Goal: Communication & Community: Answer question/provide support

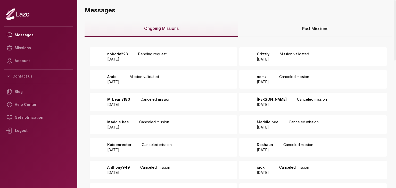
click at [173, 58] on div "nobody223 2025 August 31 Pending request" at bounding box center [163, 56] width 147 height 19
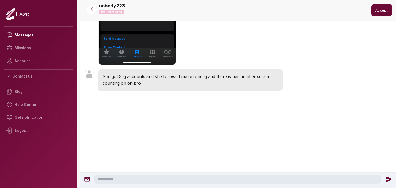
scroll to position [660, 0]
click at [166, 180] on textarea at bounding box center [237, 179] width 287 height 9
type textarea "**********"
click at [386, 179] on icon at bounding box center [389, 179] width 7 height 7
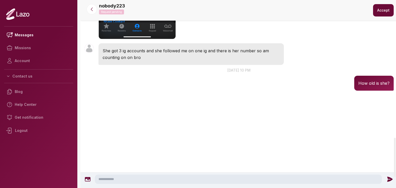
scroll to position [684, 0]
